Goal: Task Accomplishment & Management: Use online tool/utility

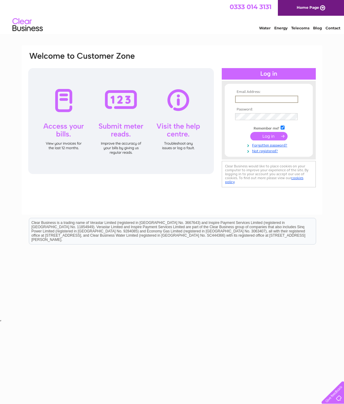
type input "office@williamtemplehouse.co.uk"
click at [267, 137] on input "submit" at bounding box center [268, 136] width 37 height 8
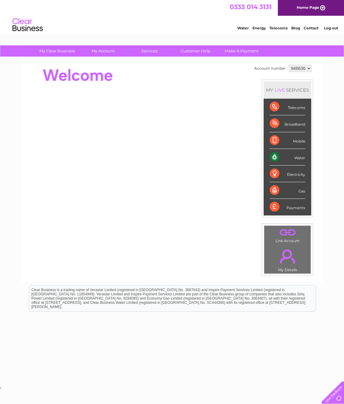
click at [291, 156] on div "Water" at bounding box center [286, 157] width 35 height 17
click at [302, 156] on div "Water" at bounding box center [286, 157] width 35 height 17
click at [276, 154] on div "Water" at bounding box center [286, 157] width 35 height 17
click at [278, 155] on div "Water" at bounding box center [286, 157] width 35 height 17
click at [292, 156] on div "Water" at bounding box center [286, 157] width 35 height 17
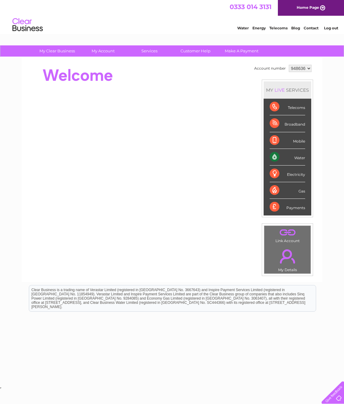
click at [304, 156] on div "Water" at bounding box center [286, 157] width 35 height 17
click at [304, 158] on div "Water" at bounding box center [286, 157] width 35 height 17
click at [269, 148] on ul "Telecoms Broadband Mobile Water Electricity Gas Payments" at bounding box center [287, 157] width 48 height 117
click at [273, 153] on div "Water" at bounding box center [286, 157] width 35 height 17
click at [278, 153] on div "Water" at bounding box center [286, 157] width 35 height 17
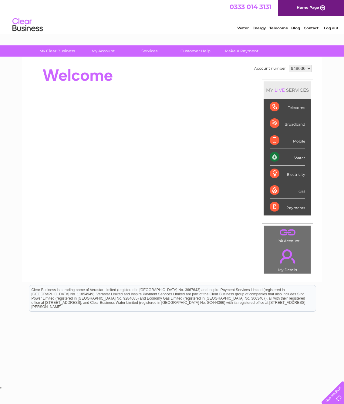
click at [278, 153] on div "Water" at bounding box center [286, 157] width 35 height 17
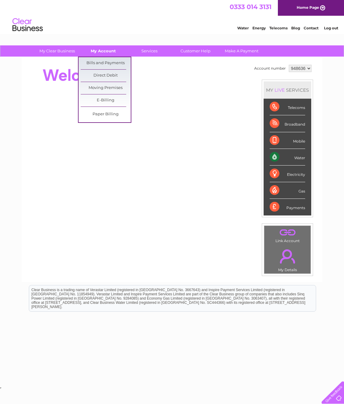
click at [98, 48] on link "My Account" at bounding box center [103, 50] width 50 height 11
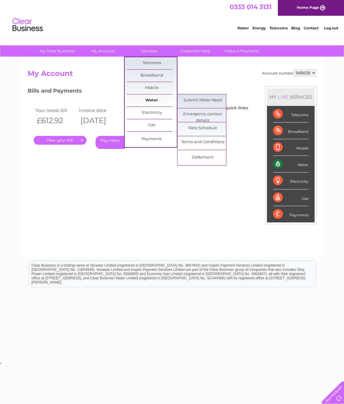
click at [148, 101] on link "Water" at bounding box center [152, 101] width 50 height 12
click at [210, 105] on link "Submit Meter Read" at bounding box center [203, 101] width 50 height 12
click at [205, 101] on link "Submit Meter Read" at bounding box center [203, 101] width 50 height 12
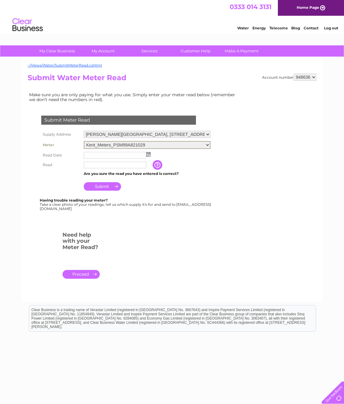
click at [110, 152] on input "text" at bounding box center [115, 155] width 62 height 7
click at [147, 152] on img at bounding box center [148, 153] width 5 height 5
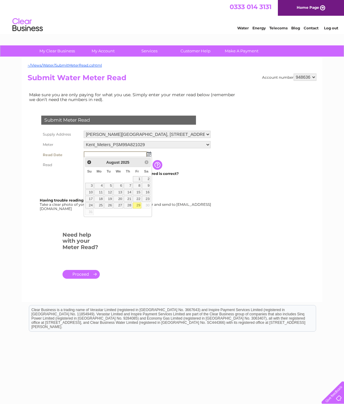
drag, startPoint x: 138, startPoint y: 206, endPoint x: 133, endPoint y: 203, distance: 5.2
click at [137, 206] on link "29" at bounding box center [137, 206] width 8 height 6
type input "2025/08/29"
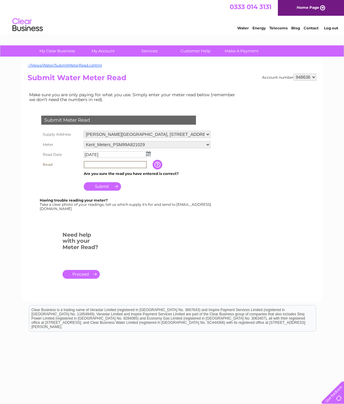
click at [102, 166] on input "text" at bounding box center [115, 164] width 63 height 7
click at [158, 165] on input "button" at bounding box center [157, 165] width 11 height 10
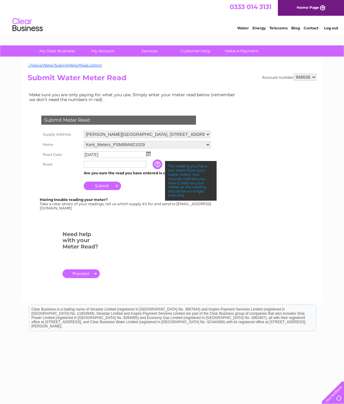
click at [159, 187] on td "Submit" at bounding box center [147, 184] width 130 height 15
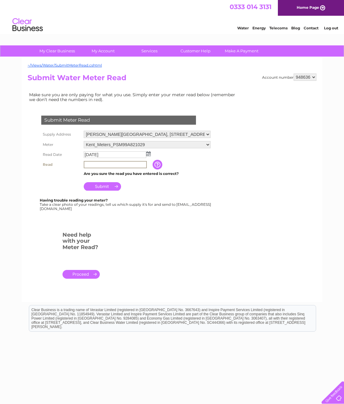
click at [123, 166] on input "text" at bounding box center [115, 164] width 63 height 7
click at [160, 168] on tbody "Supply Address William Temple House, 29-31 Trebovir Road, Earls Court, London, …" at bounding box center [126, 160] width 172 height 62
click at [160, 167] on input "button" at bounding box center [157, 165] width 11 height 10
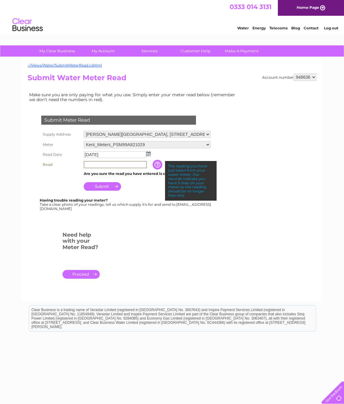
click at [113, 167] on input "text" at bounding box center [115, 164] width 63 height 7
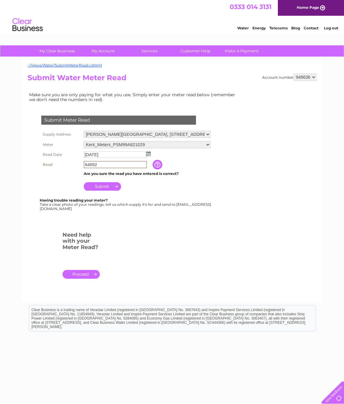
type input "64692"
click at [98, 184] on input "Submit" at bounding box center [102, 186] width 37 height 8
